Goal: Information Seeking & Learning: Understand process/instructions

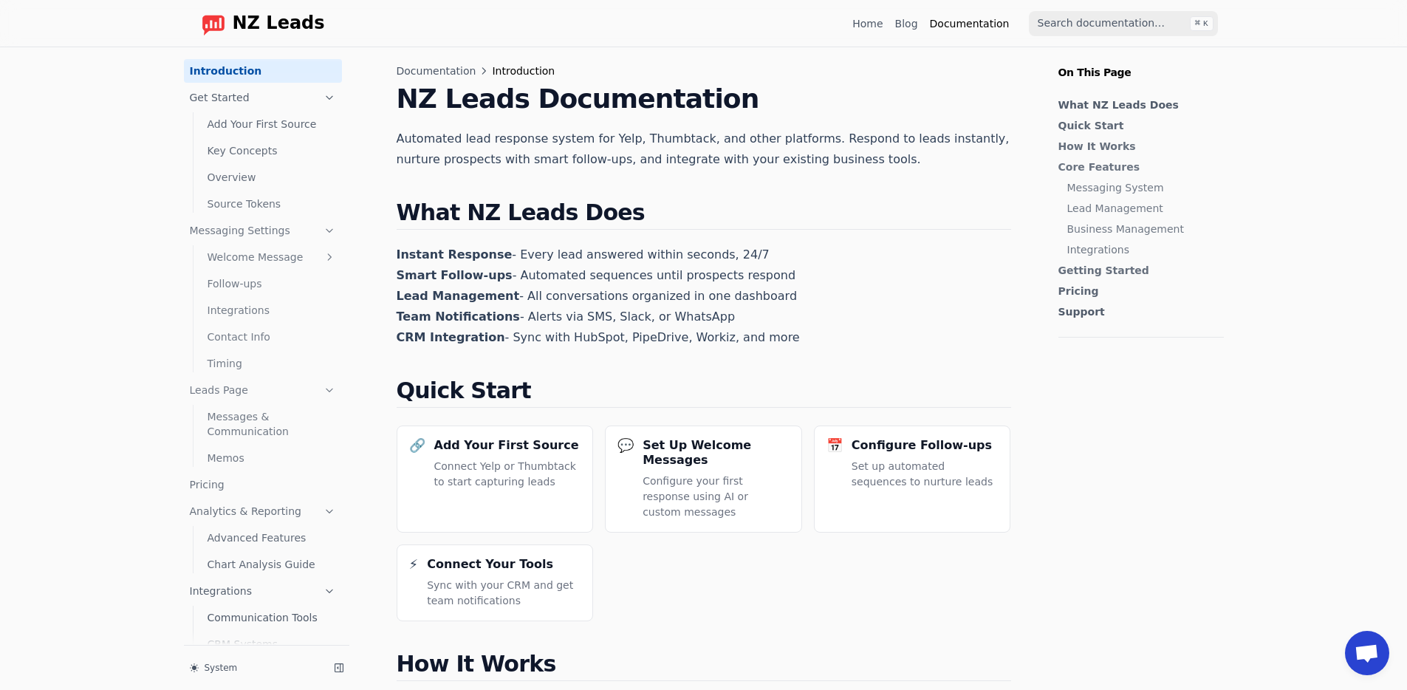
click at [245, 17] on span "NZ Leads" at bounding box center [279, 23] width 92 height 21
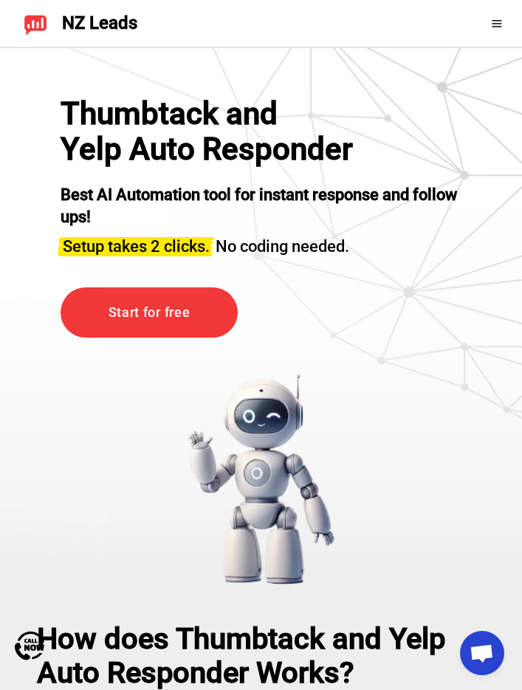
click at [433, 164] on div "Thumbtack and Yelp Auto Responder Best AI Automation tool for instant response …" at bounding box center [261, 177] width 401 height 162
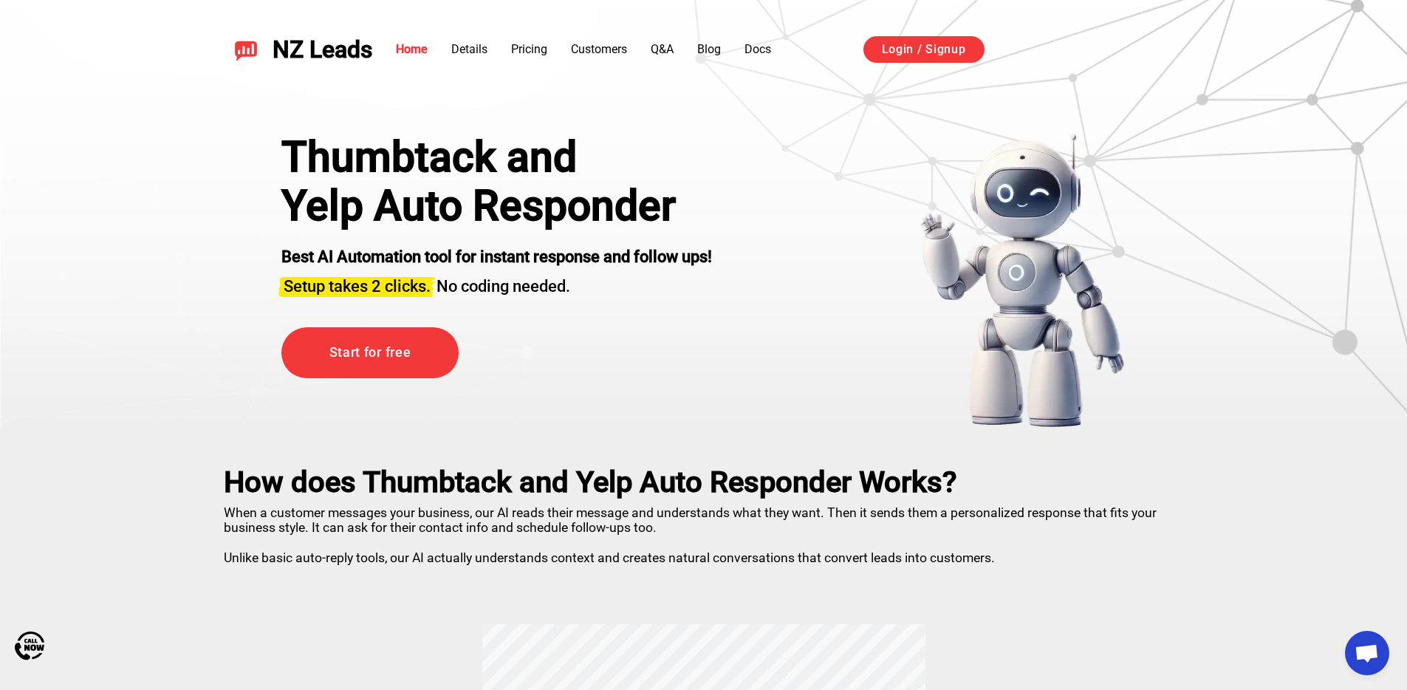
click at [769, 32] on div "NZ Leads Home Details Pricing Customers Q&A Blog Docs Login / Signup" at bounding box center [704, 50] width 1034 height 64
click at [764, 55] on link "Docs" at bounding box center [757, 49] width 27 height 14
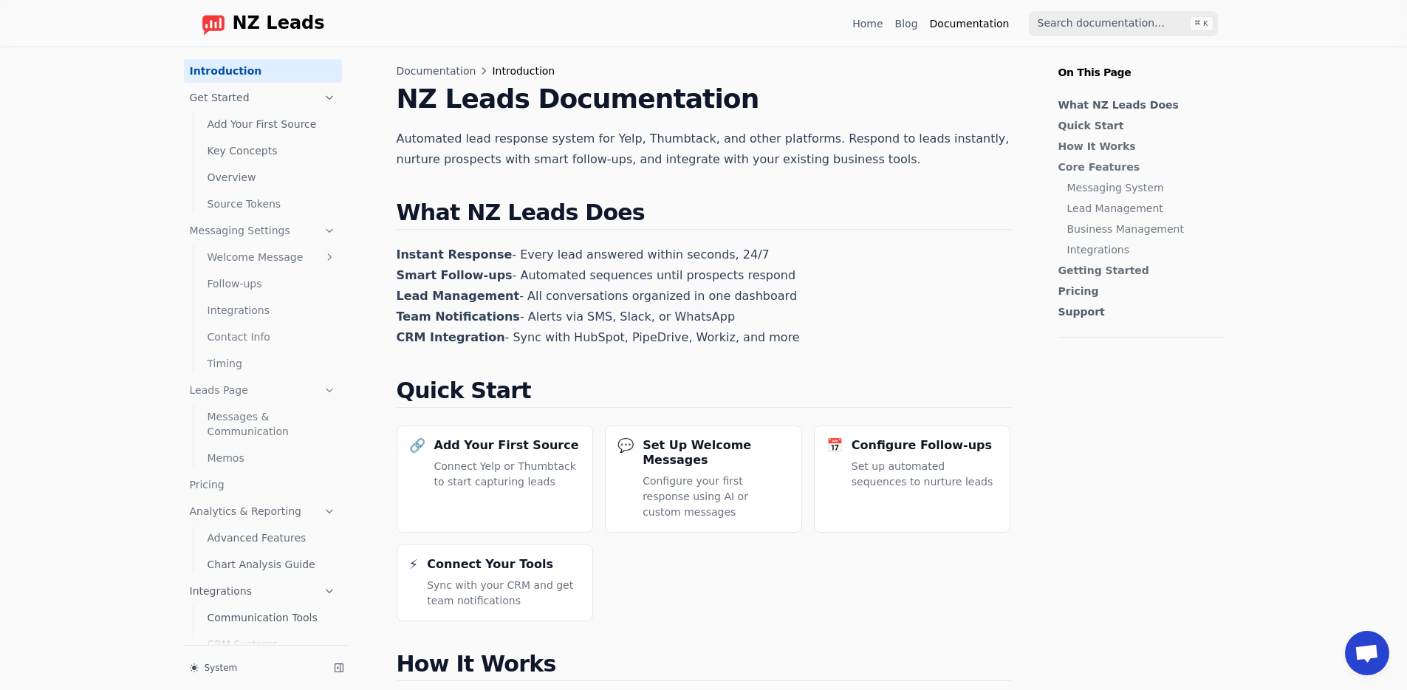
click at [255, 285] on link "Follow-ups" at bounding box center [272, 284] width 140 height 24
